Goal: Transaction & Acquisition: Purchase product/service

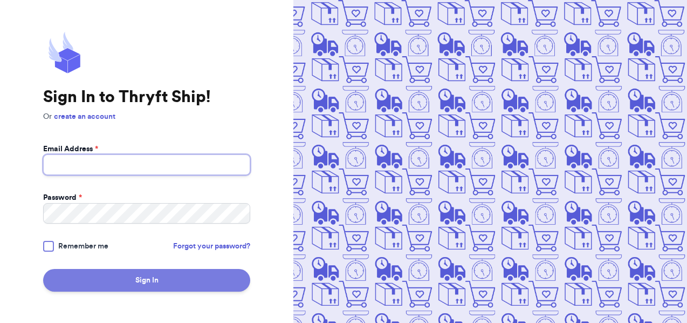
type input "[EMAIL_ADDRESS][DOMAIN_NAME]"
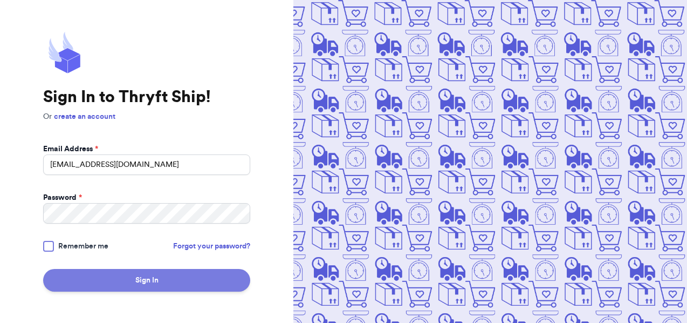
click at [152, 280] on button "Sign In" at bounding box center [146, 280] width 207 height 23
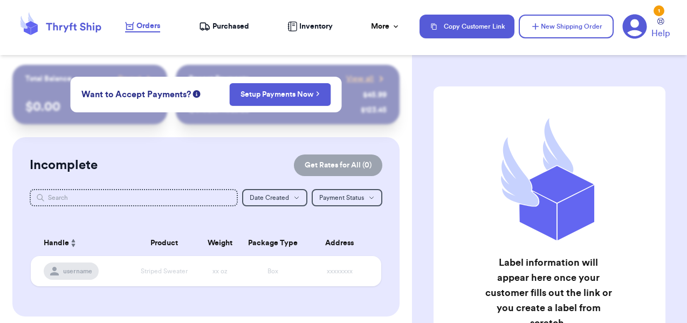
click at [222, 138] on div "Incomplete Get Rates for All ( 0 ) Get Rates for All ( 0 ) Date Created Date Cr…" at bounding box center [206, 226] width 388 height 179
click at [164, 21] on div "Orders Purchased Inventory More Stats Completed Orders Payments Payouts" at bounding box center [267, 26] width 284 height 12
click at [222, 27] on span "Purchased" at bounding box center [231, 26] width 37 height 11
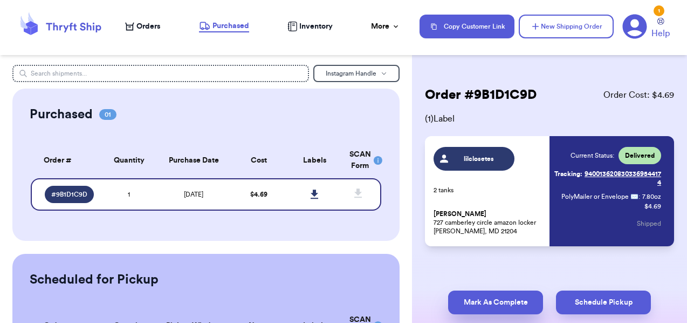
click at [509, 302] on button "Mark As Complete" at bounding box center [495, 302] width 95 height 24
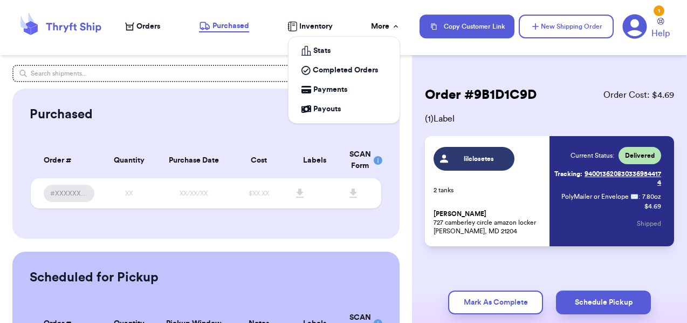
click at [388, 22] on div "More" at bounding box center [385, 26] width 29 height 11
click at [362, 66] on span "Completed Orders" at bounding box center [345, 70] width 65 height 11
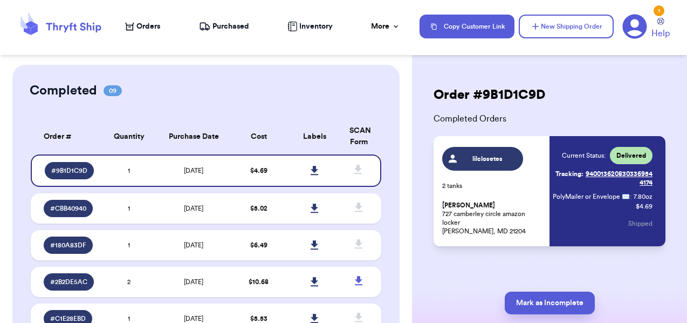
click at [247, 96] on div "Completed 09" at bounding box center [206, 90] width 353 height 17
click at [132, 28] on icon at bounding box center [129, 26] width 9 height 9
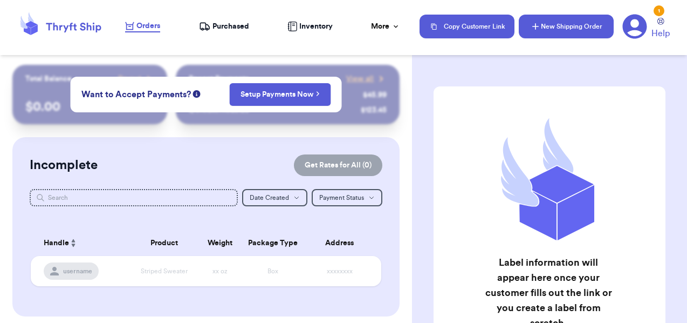
click at [537, 23] on icon "button" at bounding box center [535, 26] width 11 height 11
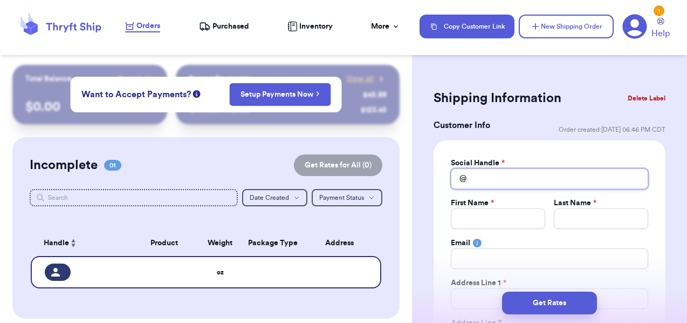
click at [483, 177] on input "Total Amount Paid" at bounding box center [549, 178] width 197 height 20
type input "m"
type input "mi"
type input "mik"
type input "[PERSON_NAME]"
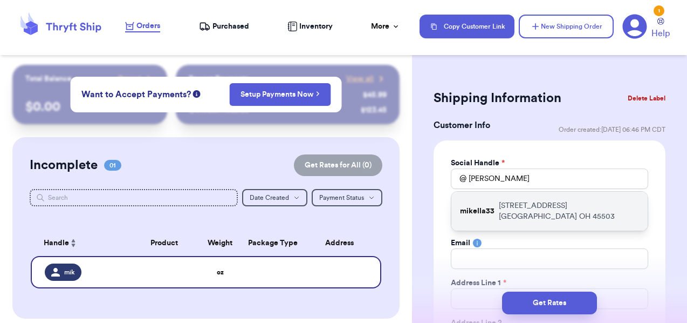
click at [510, 210] on p "[STREET_ADDRESS]" at bounding box center [569, 211] width 140 height 22
type input "mikella33"
type input "[PERSON_NAME]"
type input "[EMAIL_ADDRESS][DOMAIN_NAME]"
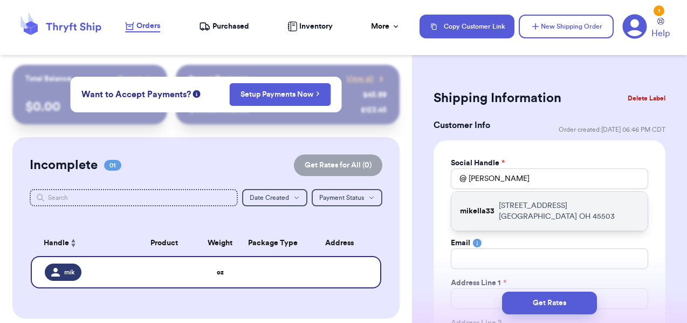
type input "[STREET_ADDRESS]"
type input "[GEOGRAPHIC_DATA]"
select select "OH"
type input "45503"
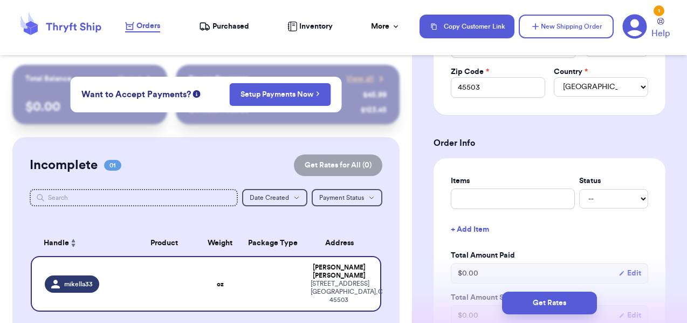
scroll to position [332, 0]
click at [524, 199] on input "text" at bounding box center [513, 197] width 124 height 20
type input "P"
type input "Pa"
type input "Pat"
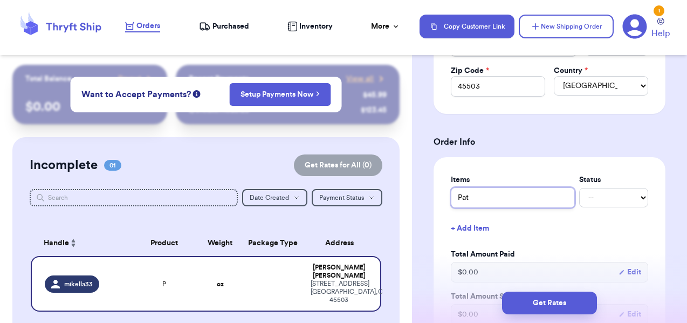
type input "Pata"
type input "Patag"
type input "Patago"
type input "Patagon"
type input "Patagoni"
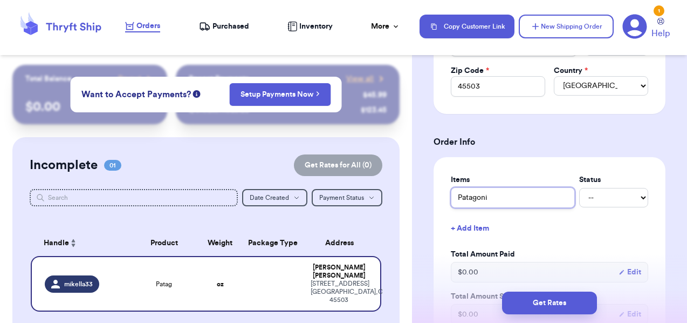
type input "Patagonia"
type input "Patagonia w"
type input "Patagonia wh"
type input "Patagonia whi"
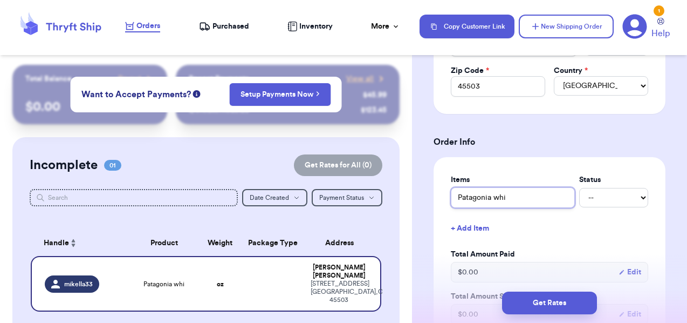
type input "Patagonia whit"
type input "Patagonia white"
type input "Patagonia white f"
type input "Patagonia white fl"
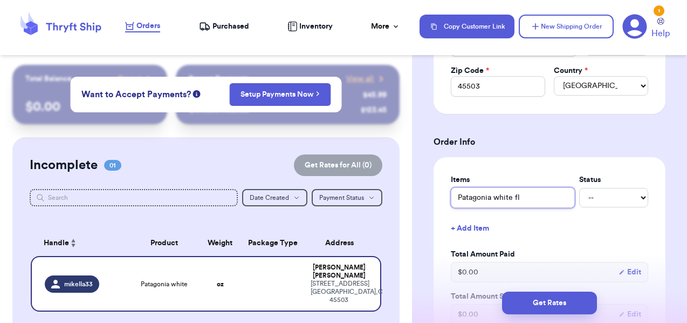
type input "Patagonia white fle"
type input "Patagonia white flee"
type input "Patagonia white fleec"
type input "Patagonia white fleece"
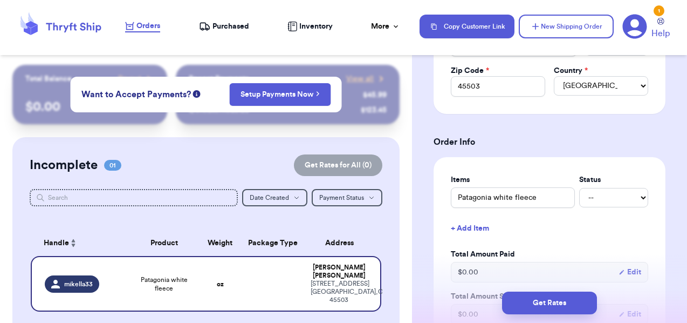
click at [481, 231] on button "+ Add Item" at bounding box center [550, 228] width 206 height 24
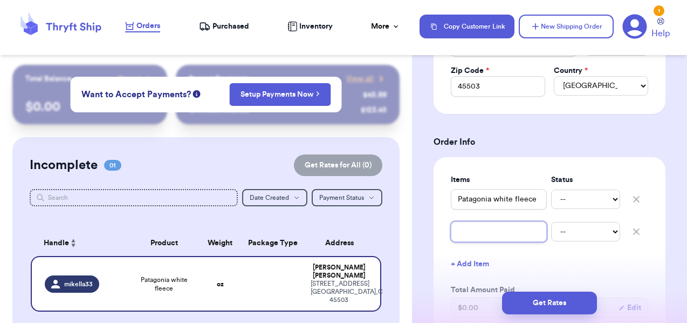
click at [505, 235] on input "text" at bounding box center [499, 231] width 96 height 20
type input "F"
type input "FP"
type input "FP s"
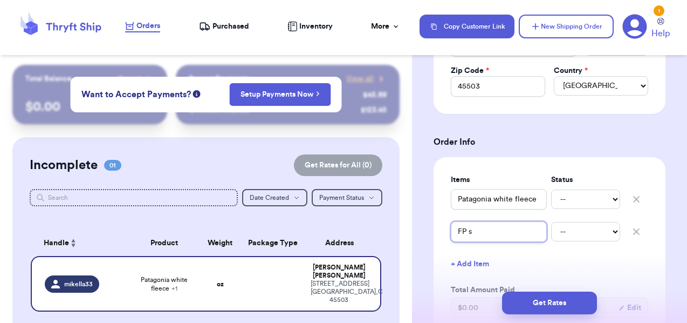
type input "FP sw"
type input "FP swe"
type input "FP swea"
type input "[PERSON_NAME]"
type input "FP sweats"
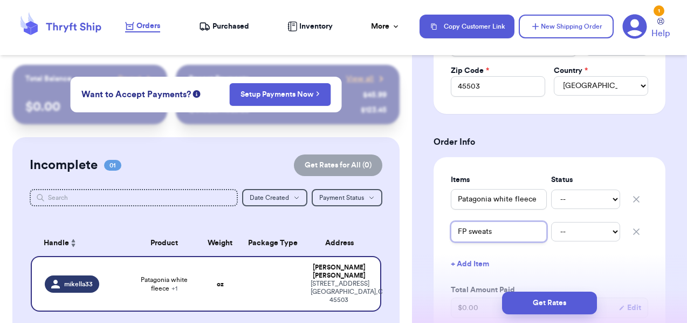
type input "FP sweatsh"
type input "FP sweatshi"
type input "FP sweatshir"
type input "FP sweatshirt"
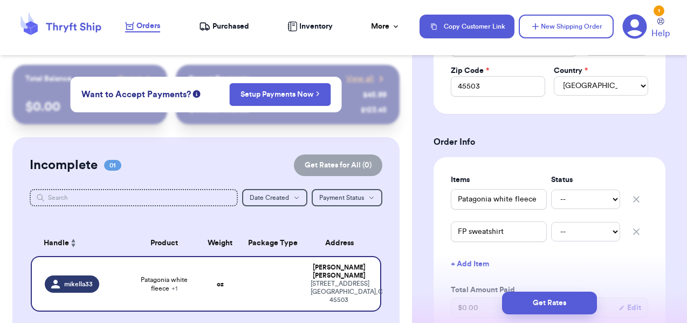
click at [544, 136] on h3 "Order Info" at bounding box center [550, 141] width 232 height 13
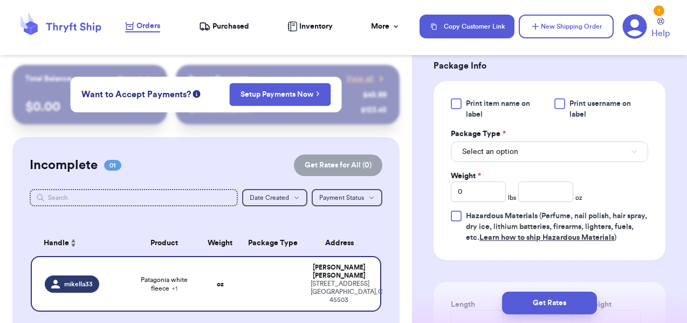
scroll to position [671, 0]
click at [537, 152] on button "Select an option" at bounding box center [549, 151] width 197 height 20
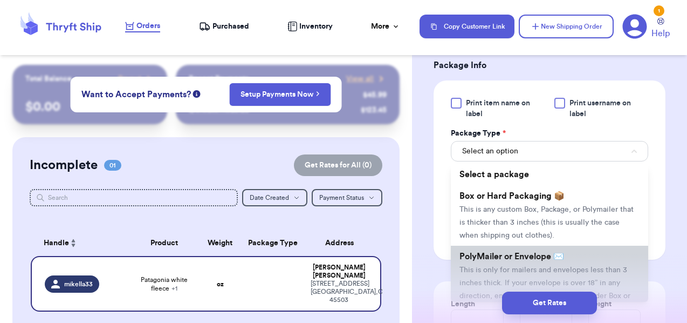
click at [502, 263] on li "PolyMailer or Envelope ✉️ This is only for mailers and envelopes less than 3 in…" at bounding box center [549, 281] width 197 height 73
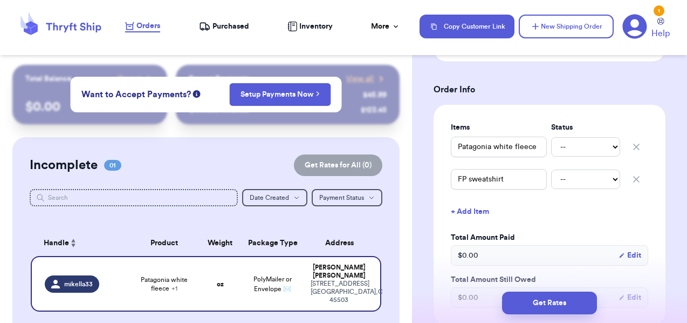
scroll to position [383, 0]
click at [637, 178] on icon "button" at bounding box center [636, 180] width 11 height 11
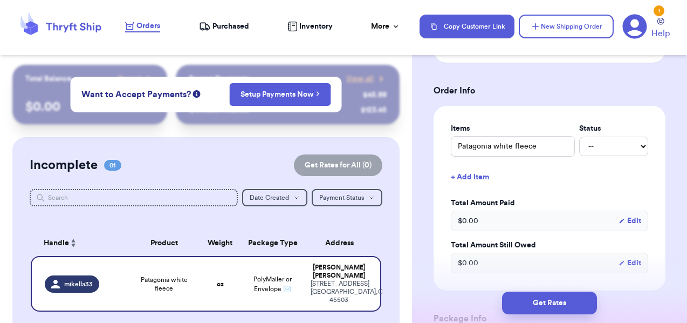
click at [680, 173] on div "Shipping Information Delete Label Customer Info Order created: [DATE] 06:46 PM …" at bounding box center [549, 239] width 275 height 1114
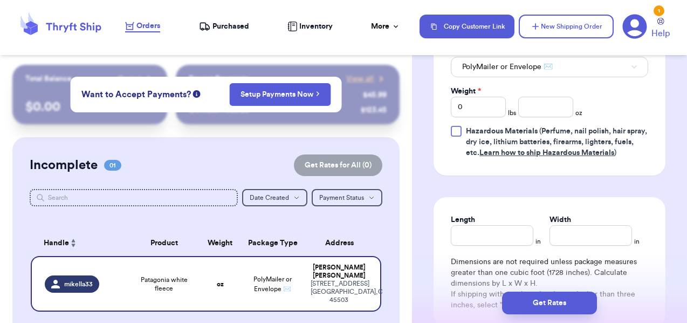
scroll to position [721, 0]
click at [484, 239] on input "Length" at bounding box center [492, 234] width 83 height 20
type input "1"
type input "12"
click at [573, 233] on input "Width *" at bounding box center [591, 234] width 83 height 20
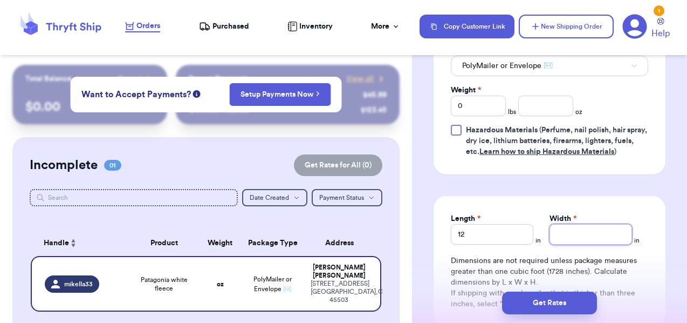
type input "9"
type input "9.5"
click at [557, 109] on input "number" at bounding box center [545, 105] width 55 height 20
click at [492, 108] on input "0" at bounding box center [478, 105] width 55 height 20
type input "1"
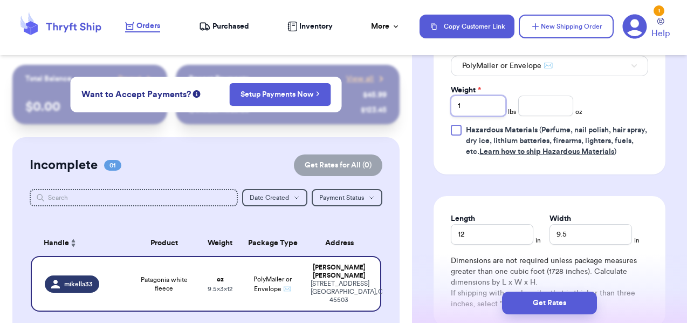
type input "1"
click at [526, 110] on input "number" at bounding box center [545, 105] width 55 height 20
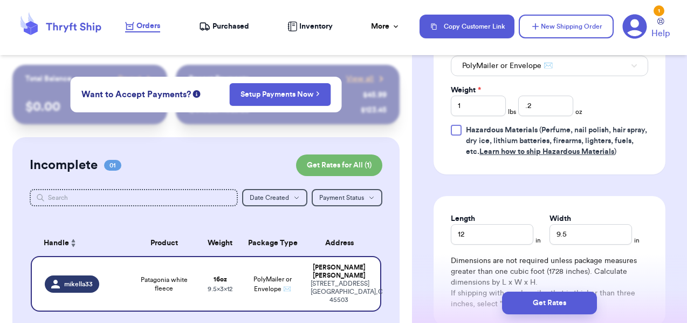
click at [634, 107] on div "Print item name on label Print username on label Package Type * PolyMailer or E…" at bounding box center [549, 84] width 197 height 145
click at [525, 109] on input ".2" at bounding box center [545, 105] width 55 height 20
type input "0.2"
click at [607, 112] on div "Print item name on label Print username on label Package Type * PolyMailer or E…" at bounding box center [549, 84] width 197 height 145
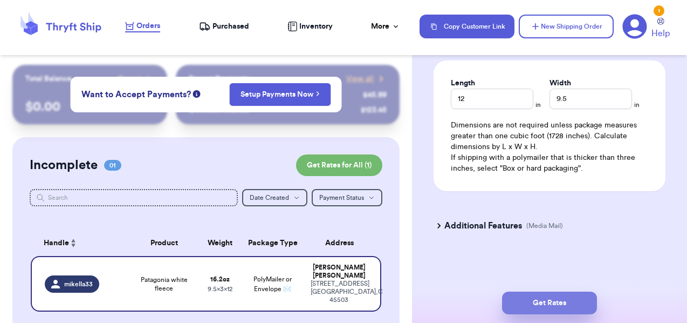
click at [551, 302] on button "Get Rates" at bounding box center [549, 302] width 95 height 23
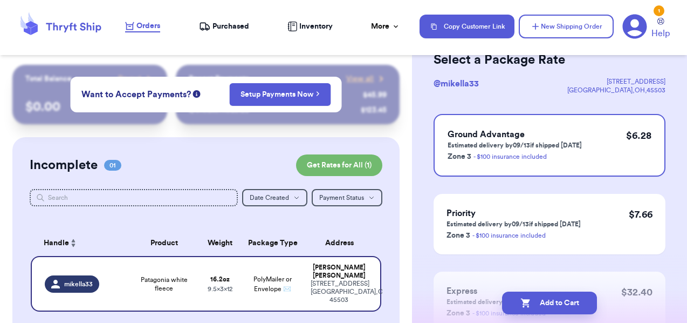
scroll to position [143, 0]
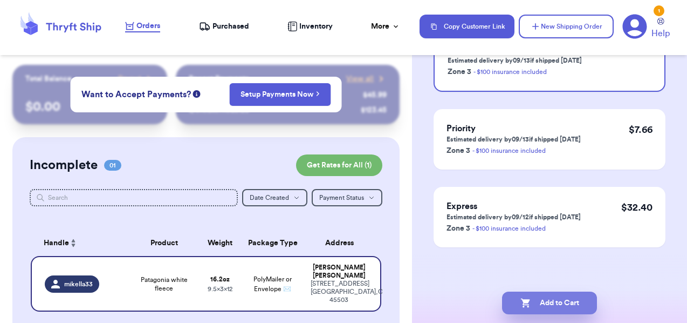
click at [529, 304] on icon "button" at bounding box center [525, 302] width 11 height 11
checkbox input "true"
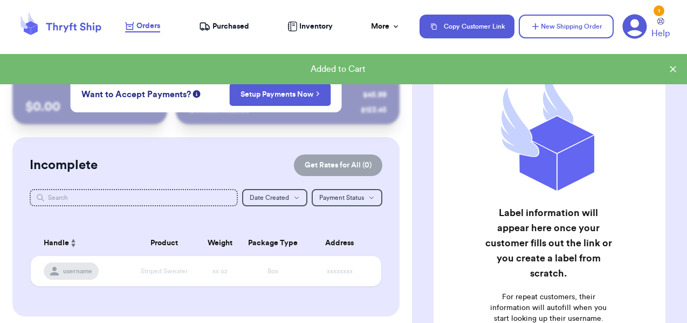
scroll to position [0, 0]
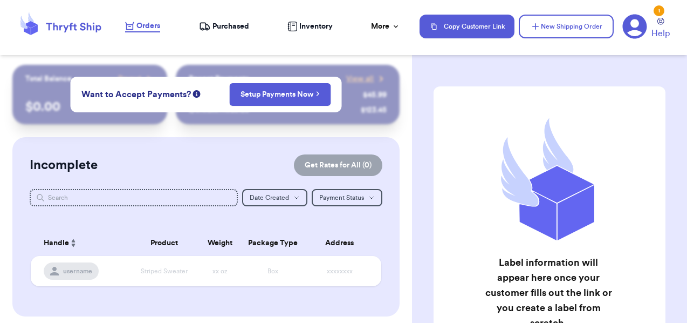
click at [205, 18] on nav "Orders Purchased Inventory More Stats Completed Orders Payments Payouts Copy Cu…" at bounding box center [400, 27] width 573 height 36
click at [211, 25] on div "Purchased" at bounding box center [224, 26] width 50 height 11
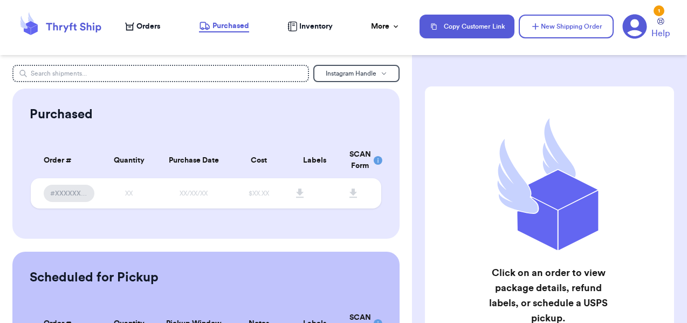
click at [154, 25] on span "Orders" at bounding box center [148, 26] width 24 height 11
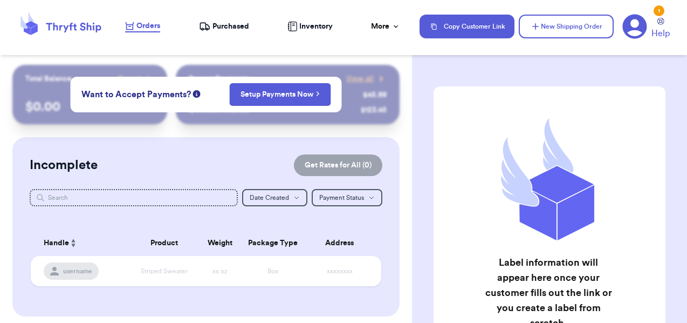
click at [200, 49] on header "Orders Purchased Inventory More Stats Completed Orders Payments Payouts Copy Cu…" at bounding box center [343, 27] width 687 height 55
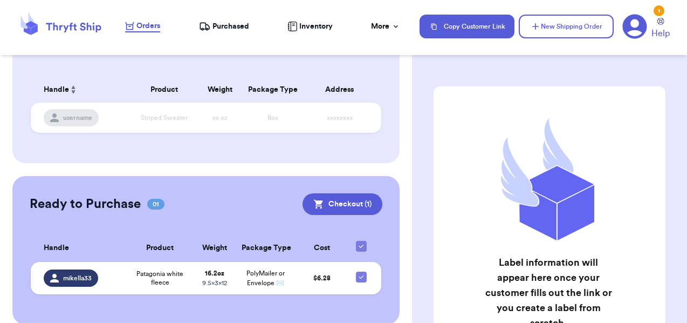
scroll to position [176, 0]
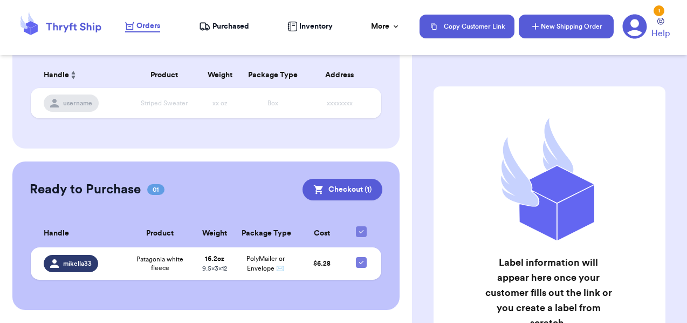
click at [579, 19] on button "New Shipping Order" at bounding box center [566, 27] width 95 height 24
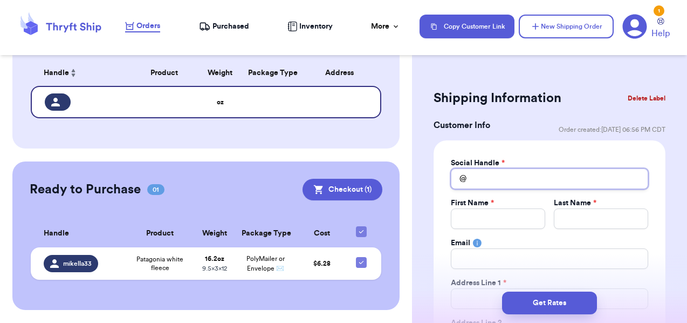
click at [498, 177] on input "Total Amount Paid" at bounding box center [549, 178] width 197 height 20
type input "m"
type input "mi"
type input "mik"
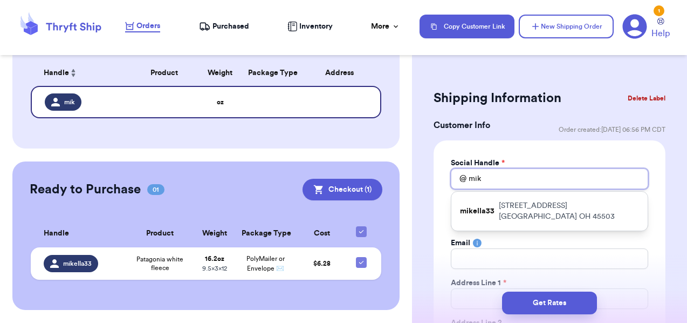
type input "[PERSON_NAME]"
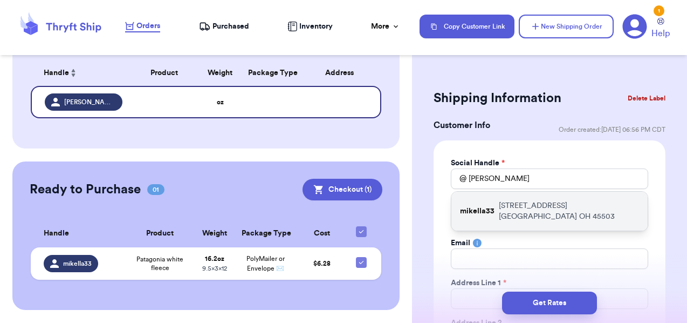
click at [503, 216] on p "[STREET_ADDRESS]" at bounding box center [569, 211] width 140 height 22
type input "mikella33"
type input "[PERSON_NAME]"
type input "[EMAIL_ADDRESS][DOMAIN_NAME]"
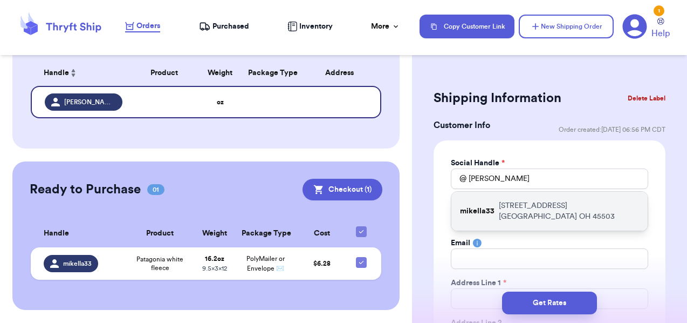
type input "[STREET_ADDRESS]"
type input "[GEOGRAPHIC_DATA]"
select select "OH"
type input "45503"
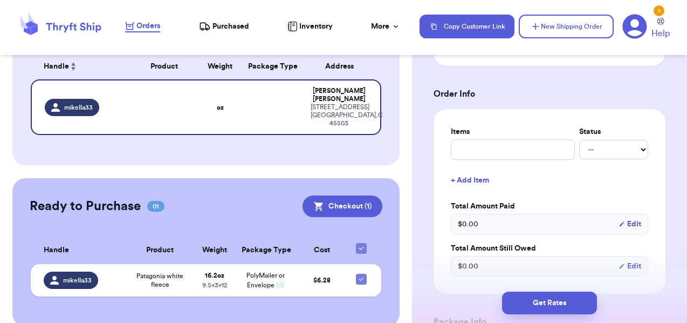
scroll to position [394, 0]
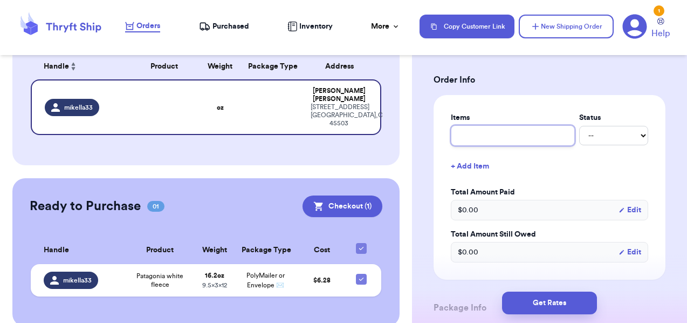
click at [503, 134] on input "text" at bounding box center [513, 135] width 124 height 20
type input "F"
type input "FP"
type input "FP g"
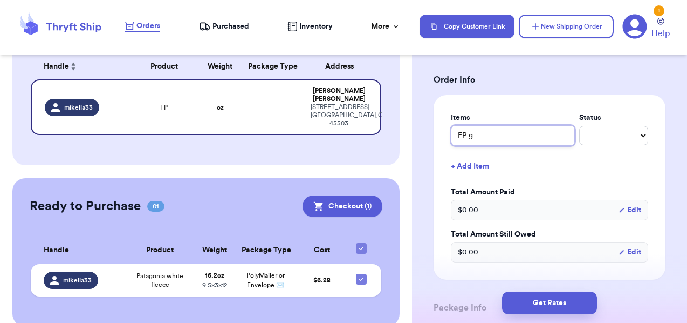
type input "FP gr"
type input "FP gra"
type input "[PERSON_NAME]"
type input "[PERSON_NAME] s"
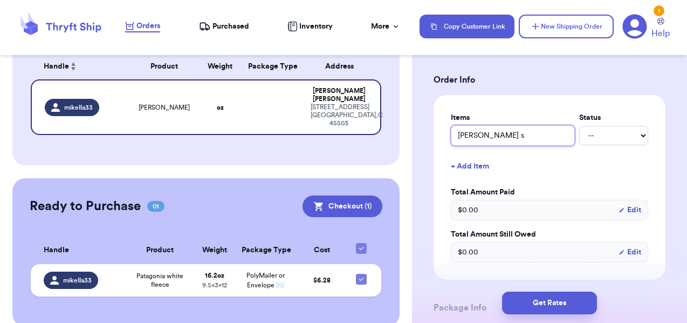
type input "[PERSON_NAME] sw"
type input "[PERSON_NAME] swe"
type input "[PERSON_NAME] swea"
type input "[PERSON_NAME] sweat"
type input "[PERSON_NAME] sweats"
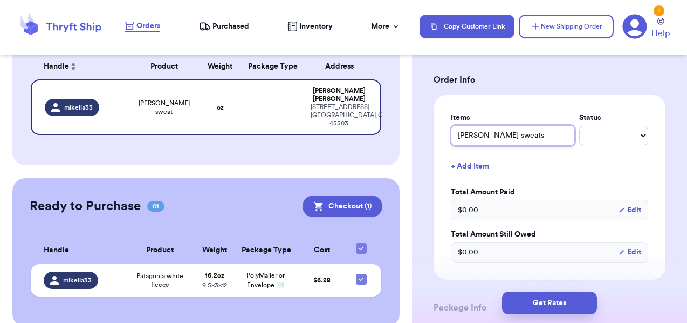
type input "[PERSON_NAME] sweatsh"
type input "[PERSON_NAME] sweatshi"
type input "[PERSON_NAME] sweatshir"
type input "[PERSON_NAME] sweatshirt"
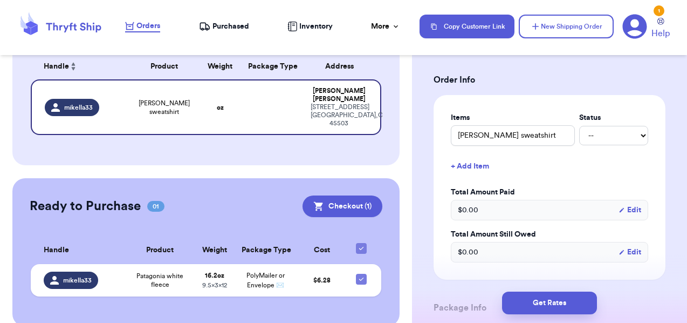
click at [547, 183] on div "Items Status [PERSON_NAME] sweatshirt -- Paid Owes + Add Item Total Amount Paid…" at bounding box center [549, 187] width 197 height 150
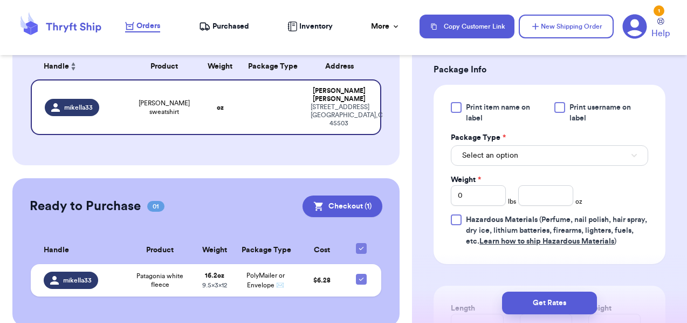
scroll to position [642, 0]
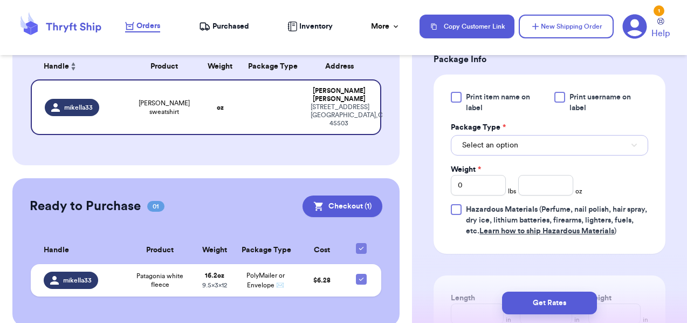
click at [508, 146] on span "Select an option" at bounding box center [490, 145] width 56 height 11
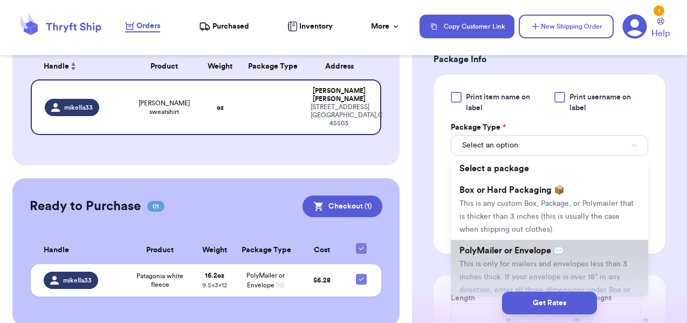
click at [506, 245] on li "PolyMailer or Envelope ✉️ This is only for mailers and envelopes less than 3 in…" at bounding box center [549, 275] width 197 height 73
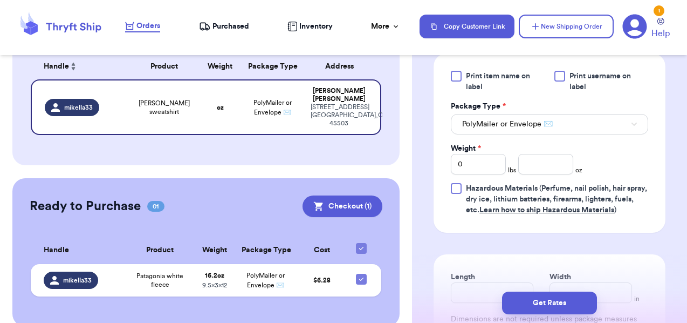
scroll to position [667, 0]
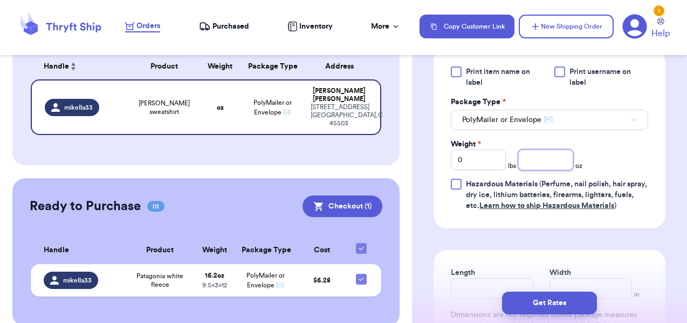
click at [558, 165] on input "number" at bounding box center [545, 159] width 55 height 20
type input "13.9"
click at [602, 160] on div "Print item name on label Print username on label Package Type * PolyMailer or E…" at bounding box center [549, 138] width 197 height 145
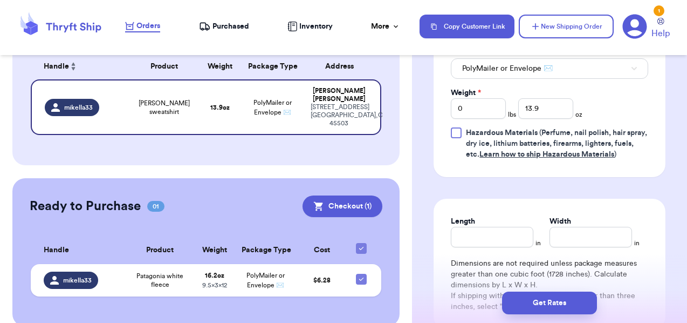
scroll to position [733, 0]
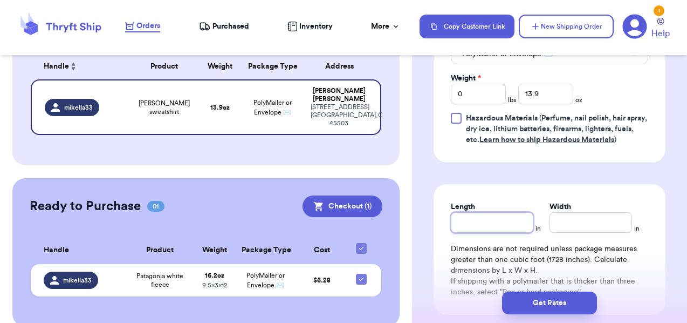
click at [485, 223] on input "Length" at bounding box center [492, 222] width 83 height 20
type input "12"
click at [554, 234] on div "Length * 12 in Width * in Dimensions are not required unless package measures g…" at bounding box center [550, 249] width 232 height 131
click at [555, 230] on input "Width *" at bounding box center [591, 222] width 83 height 20
type input "9.5"
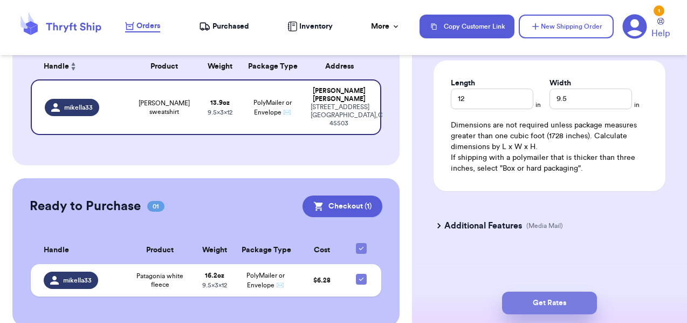
click at [559, 303] on button "Get Rates" at bounding box center [549, 302] width 95 height 23
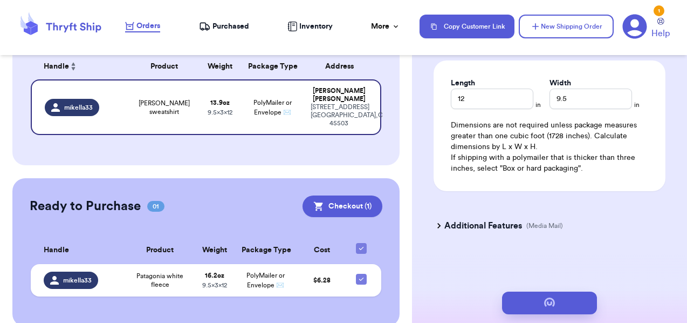
scroll to position [0, 0]
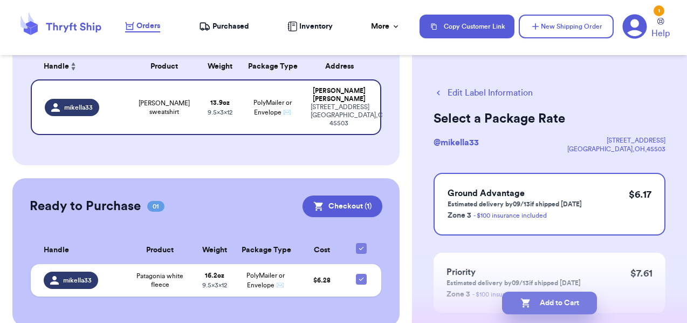
click at [567, 303] on button "Add to Cart" at bounding box center [549, 302] width 95 height 23
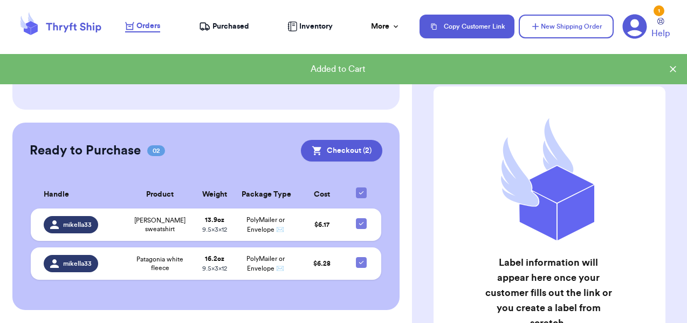
scroll to position [225, 0]
click at [351, 140] on button "Checkout ( 2 )" at bounding box center [341, 151] width 81 height 22
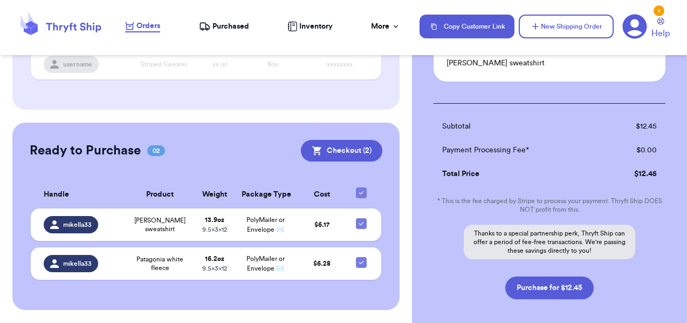
scroll to position [245, 0]
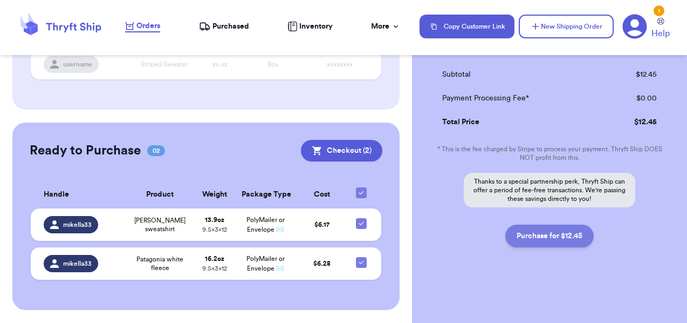
click at [530, 239] on button "Purchase for $12.45" at bounding box center [549, 235] width 88 height 23
checkbox input "false"
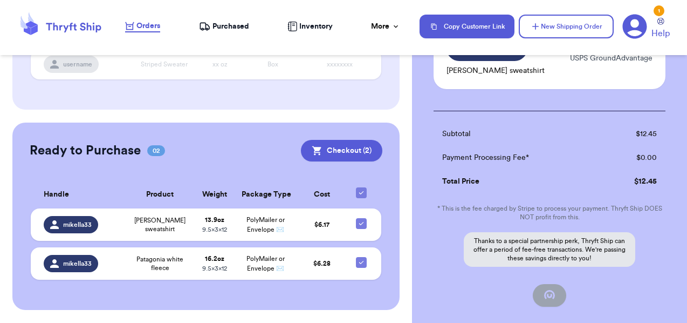
checkbox input "true"
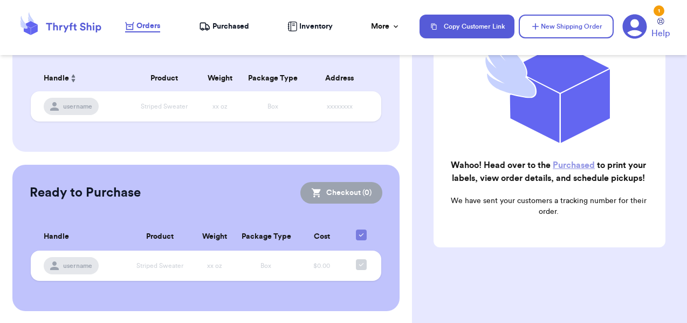
click at [227, 25] on span "Purchased" at bounding box center [231, 26] width 37 height 11
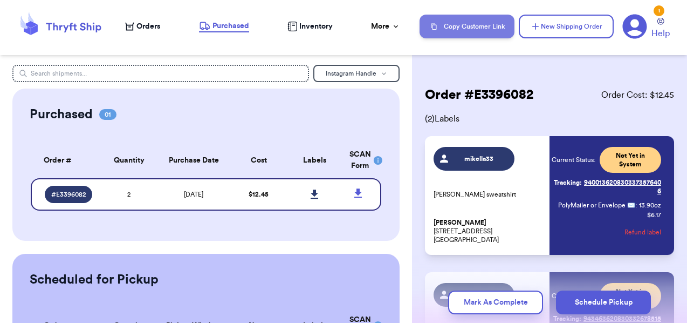
click at [443, 31] on button "Copy Customer Link" at bounding box center [467, 27] width 95 height 24
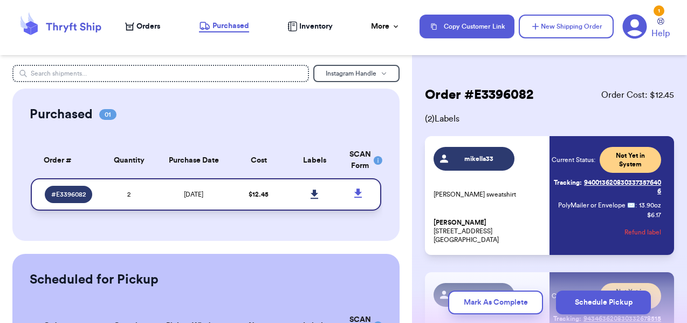
click at [312, 195] on icon at bounding box center [315, 194] width 8 height 10
click at [150, 26] on span "Orders" at bounding box center [148, 26] width 24 height 11
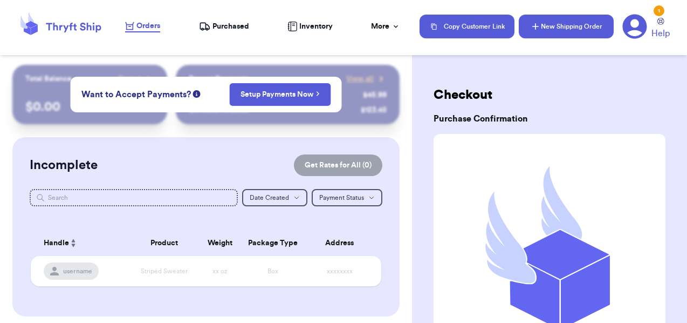
click at [584, 23] on button "New Shipping Order" at bounding box center [566, 27] width 95 height 24
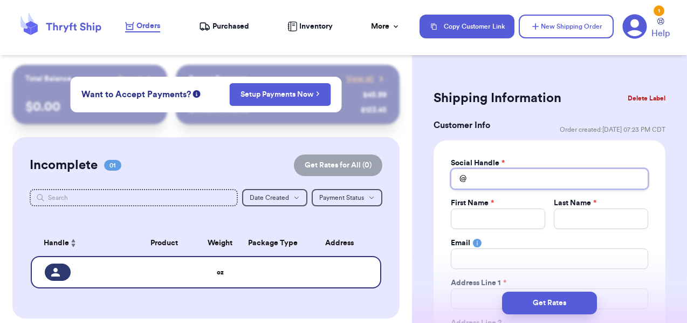
click at [491, 180] on input "Total Amount Paid" at bounding box center [549, 178] width 197 height 20
type input "b"
type input "br"
type input "bra"
type input "bran"
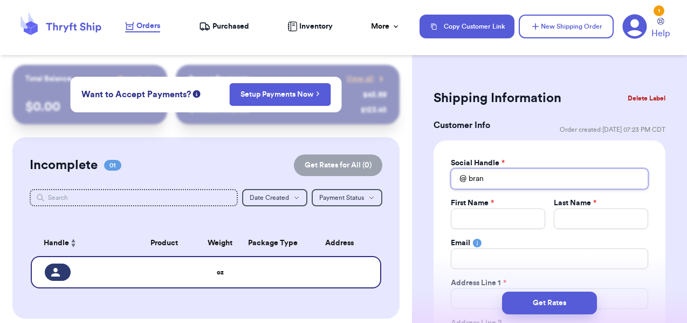
type input "brand"
type input "[PERSON_NAME]"
type input "[PERSON_NAME]."
type input "[PERSON_NAME].e"
type input "[PERSON_NAME]."
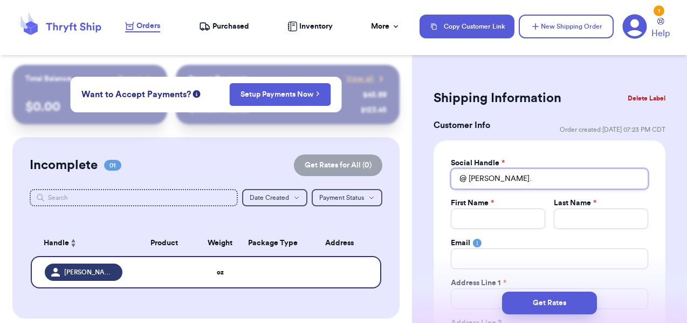
type input "[PERSON_NAME].l"
type input "[PERSON_NAME].le"
type input "[PERSON_NAME].[PERSON_NAME]"
type input "[PERSON_NAME].le"
type input "[PERSON_NAME].l"
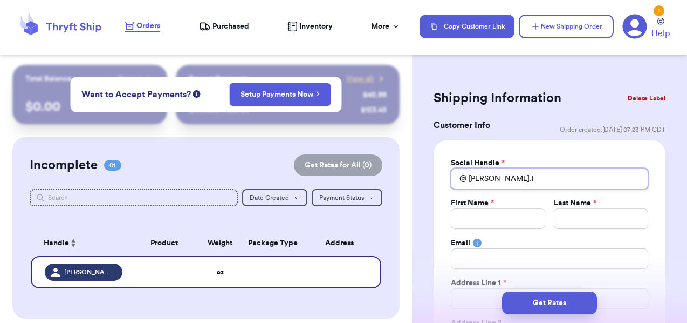
type input "[PERSON_NAME]."
type input "[PERSON_NAME]"
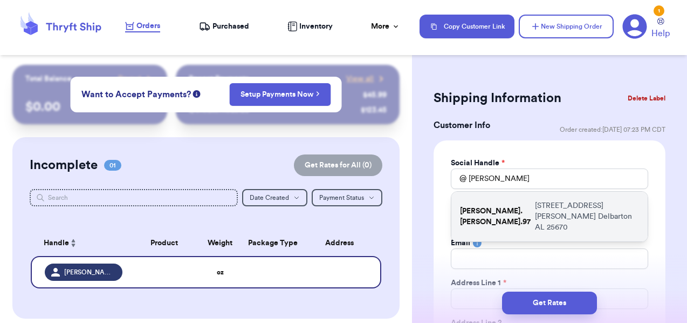
click at [535, 212] on p "[STREET_ADDRESS][PERSON_NAME]" at bounding box center [587, 216] width 104 height 32
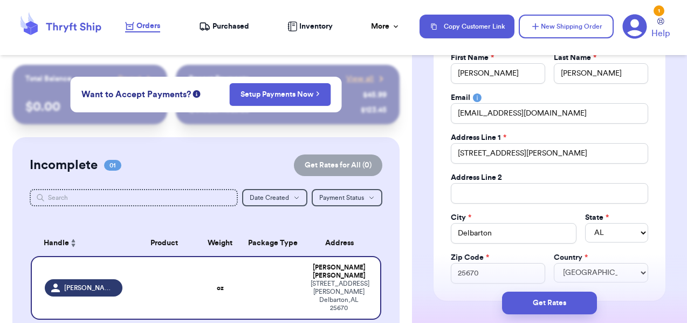
scroll to position [155, 0]
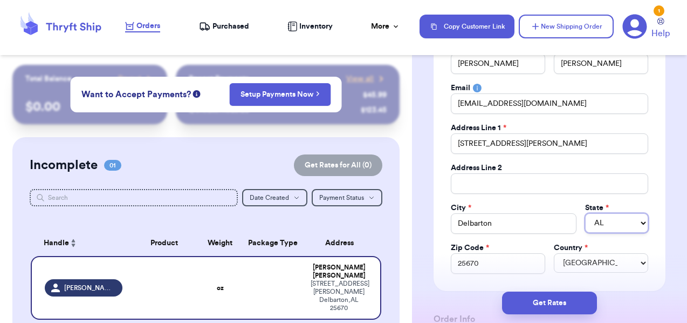
click at [619, 229] on select "AL AK AZ AR CA CO CT DE DC [GEOGRAPHIC_DATA] [GEOGRAPHIC_DATA] HI ID IL IN IA […" at bounding box center [616, 222] width 63 height 19
click at [585, 213] on select "AL AK AZ AR CA CO CT DE DC [GEOGRAPHIC_DATA] [GEOGRAPHIC_DATA] HI ID IL IN IA […" at bounding box center [616, 222] width 63 height 19
click at [556, 202] on div "Social Handle * @ [PERSON_NAME].[PERSON_NAME].97 First Name * [PERSON_NAME] Las…" at bounding box center [549, 138] width 197 height 271
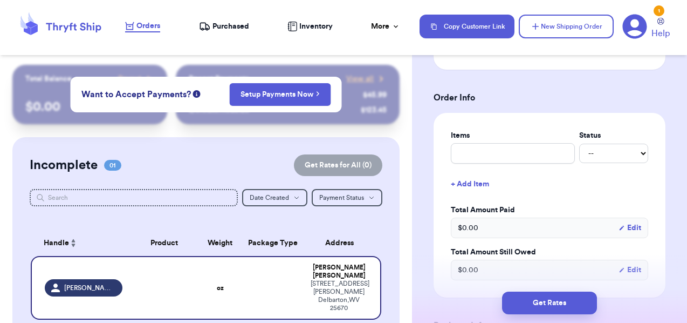
scroll to position [383, 0]
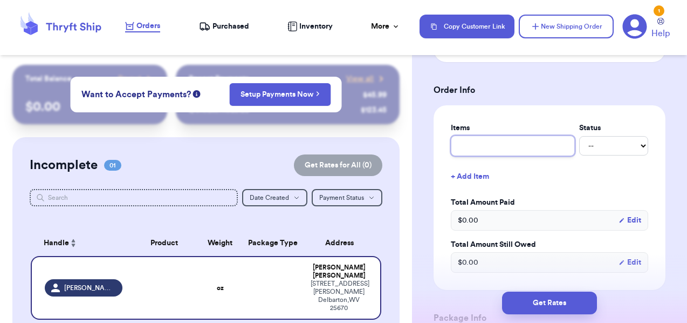
click at [527, 149] on input "text" at bounding box center [513, 145] width 124 height 20
click at [563, 173] on button "+ Add Item" at bounding box center [550, 177] width 206 height 24
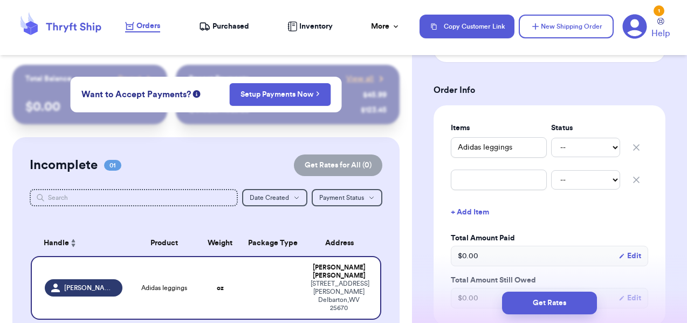
click at [638, 179] on icon "button" at bounding box center [636, 179] width 5 height 5
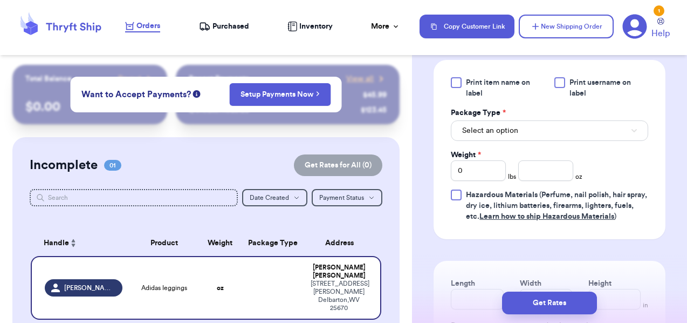
scroll to position [695, 0]
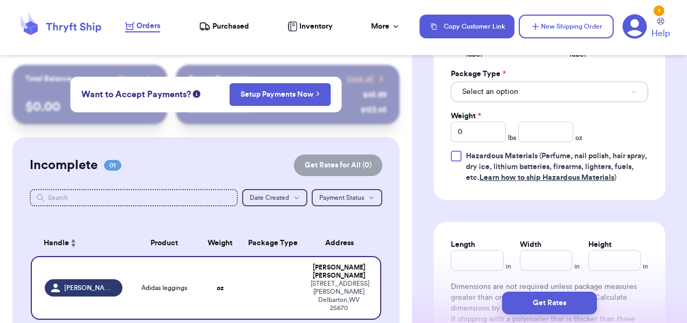
click at [508, 89] on span "Select an option" at bounding box center [490, 91] width 56 height 11
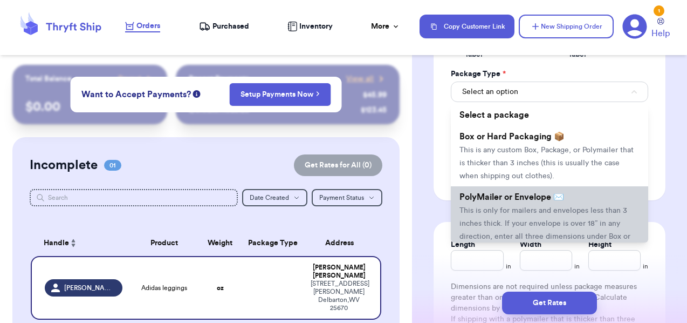
click at [513, 204] on li "PolyMailer or Envelope ✉️ This is only for mailers and envelopes less than 3 in…" at bounding box center [549, 222] width 197 height 73
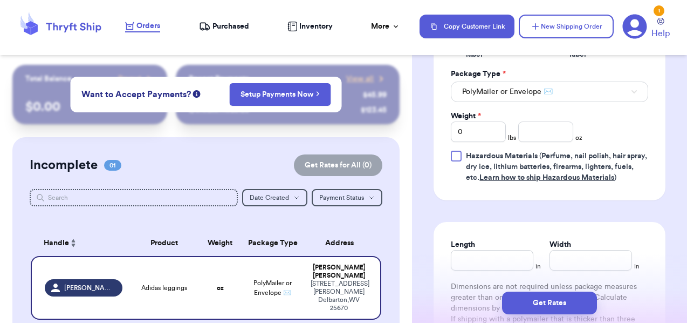
scroll to position [746, 0]
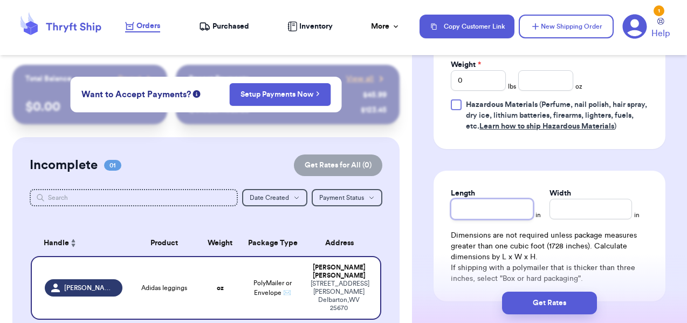
click at [496, 214] on input "Length" at bounding box center [492, 208] width 83 height 20
click at [585, 213] on input "Width *" at bounding box center [591, 208] width 83 height 20
click at [619, 174] on div "Length 12 in Width 9.5 in Dimensions are not required unless package measures g…" at bounding box center [550, 235] width 232 height 131
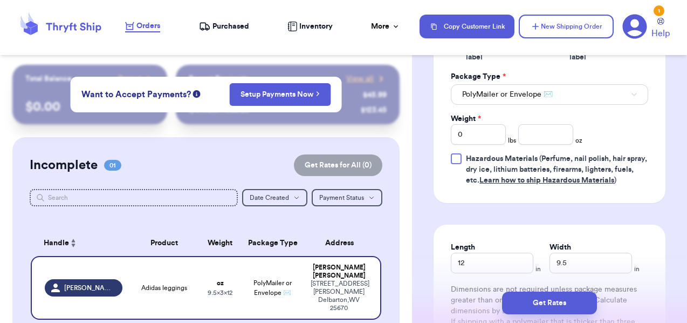
scroll to position [695, 0]
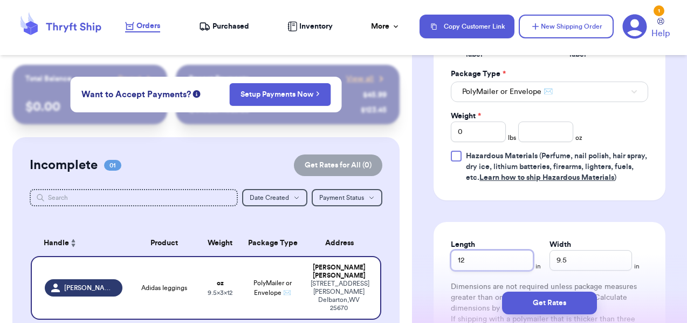
click at [487, 263] on input "12" at bounding box center [492, 260] width 83 height 20
click at [518, 232] on div "Length 10 in Width 9.5 in Dimensions are not required unless package measures g…" at bounding box center [550, 287] width 232 height 131
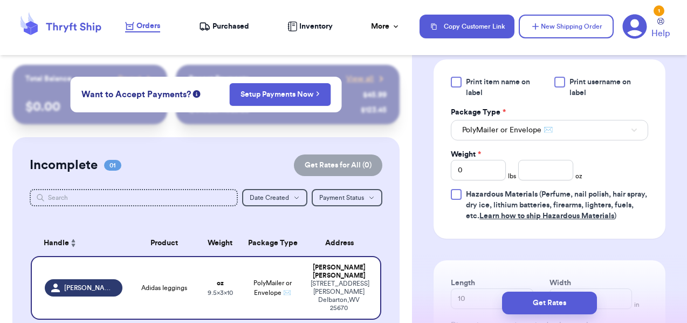
scroll to position [656, 0]
click at [550, 167] on input "number" at bounding box center [545, 170] width 55 height 20
click at [636, 168] on div "Print item name on label Print username on label Package Type * PolyMailer or E…" at bounding box center [549, 149] width 197 height 145
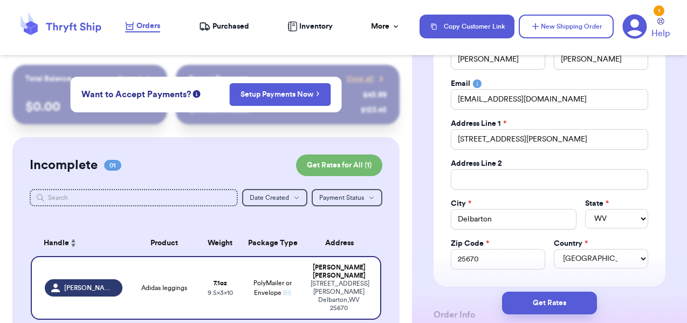
scroll to position [0, 0]
